Goal: Find specific page/section: Find specific page/section

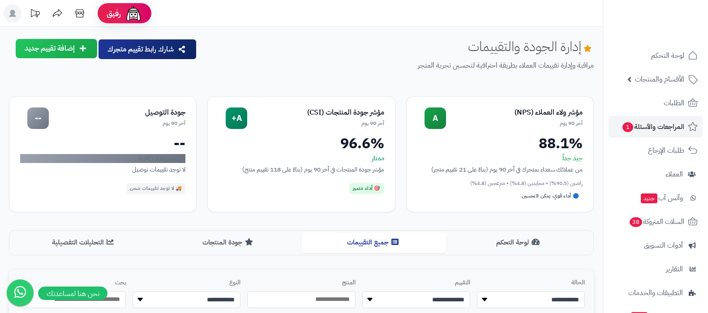
scroll to position [273, 0]
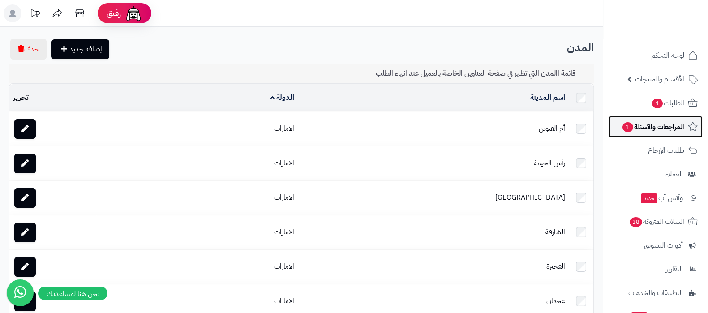
click at [632, 128] on span "1" at bounding box center [628, 127] width 11 height 10
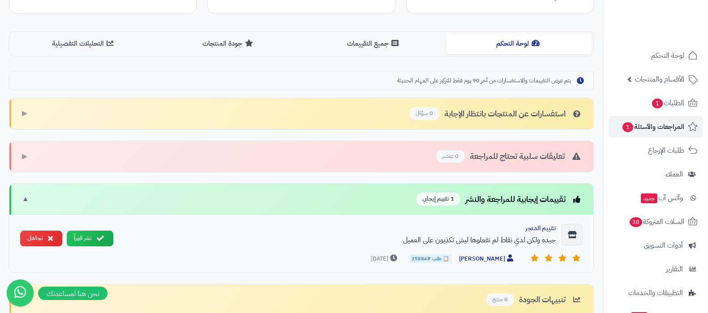
scroll to position [105, 0]
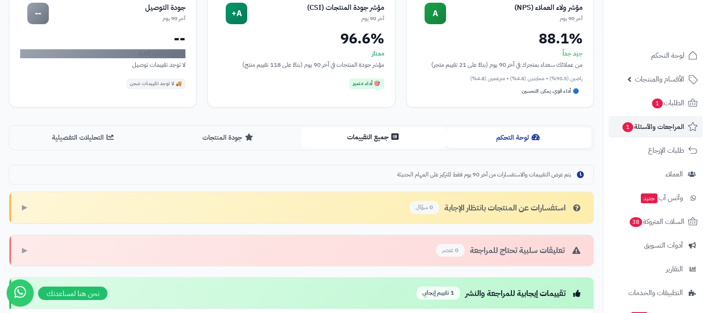
click at [374, 134] on button "جميع التقييمات" at bounding box center [373, 137] width 145 height 20
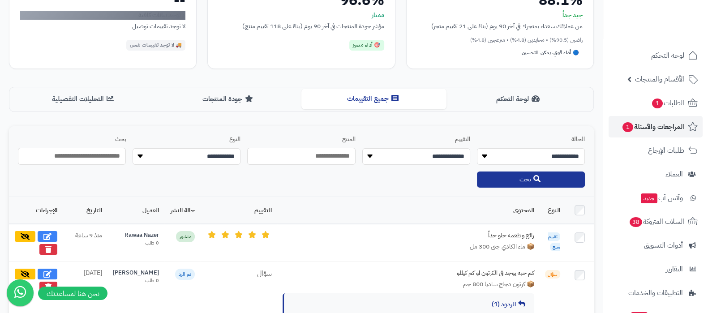
scroll to position [161, 0]
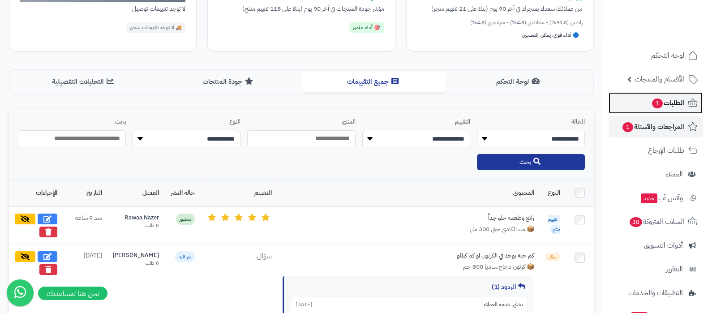
click at [668, 103] on span "الطلبات 1" at bounding box center [667, 103] width 33 height 13
